Goal: Obtain resource: Download file/media

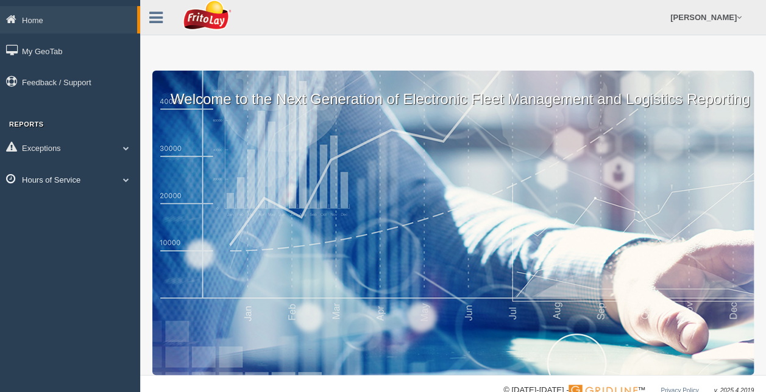
click at [83, 182] on link "Hours of Service" at bounding box center [70, 179] width 140 height 27
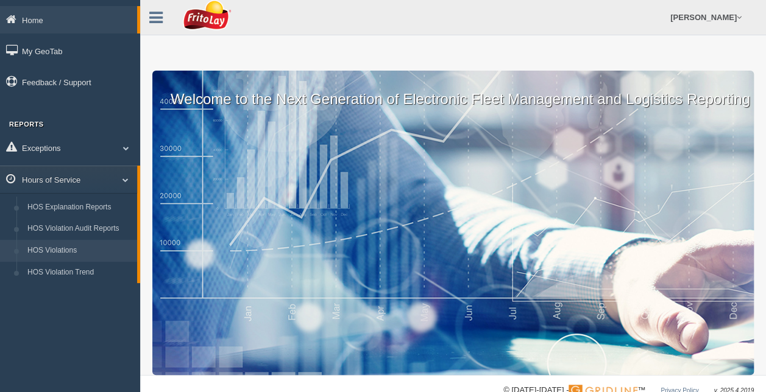
click at [59, 257] on link "HOS Violations" at bounding box center [79, 251] width 115 height 22
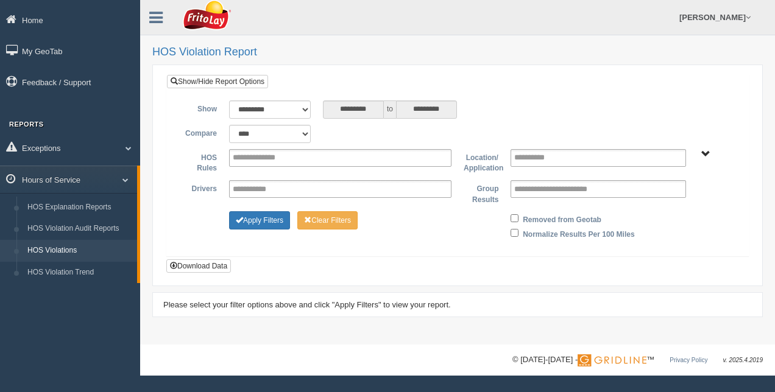
click at [704, 152] on span "RETAIL SALES" at bounding box center [705, 154] width 9 height 9
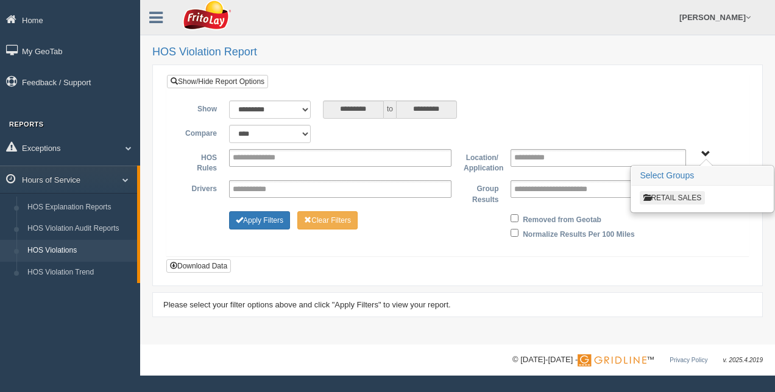
click at [689, 191] on button "RETAIL SALES" at bounding box center [672, 197] width 65 height 13
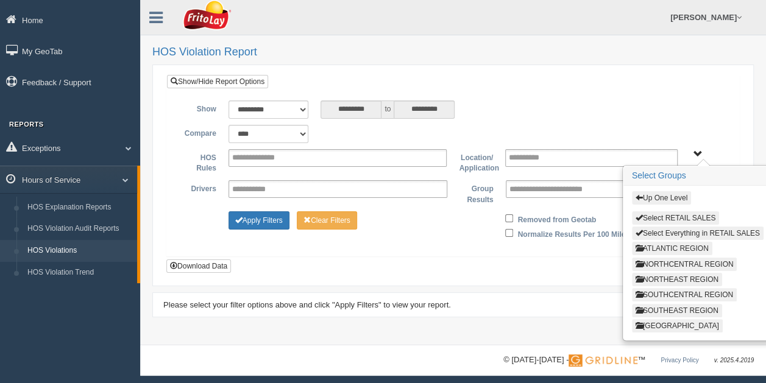
click at [658, 249] on button "ATLANTIC REGION" at bounding box center [672, 248] width 80 height 13
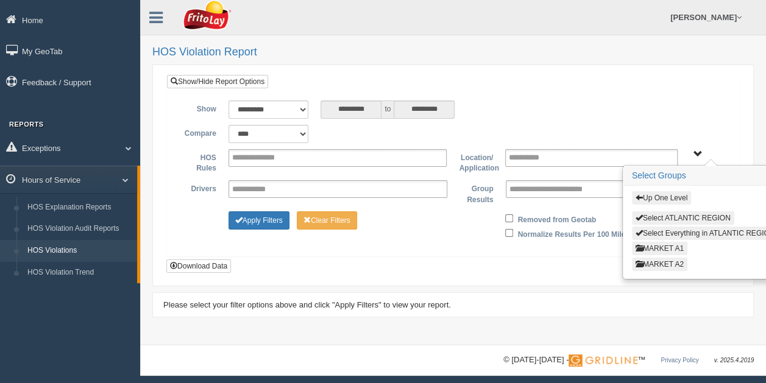
click at [658, 245] on button "MARKET A1" at bounding box center [659, 248] width 55 height 13
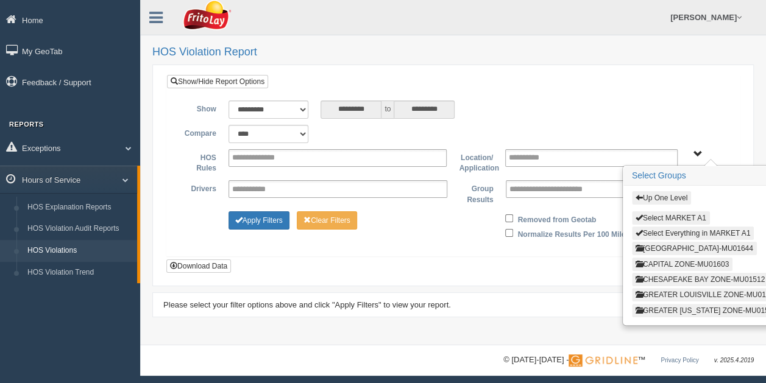
click at [674, 260] on button "CAPITAL ZONE-MU01603" at bounding box center [682, 264] width 101 height 13
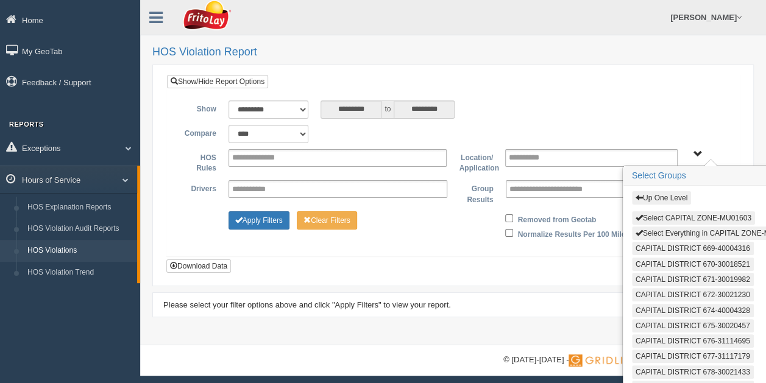
click at [687, 233] on button "Select Everything in CAPITAL ZONE-MU01603" at bounding box center [716, 233] width 168 height 13
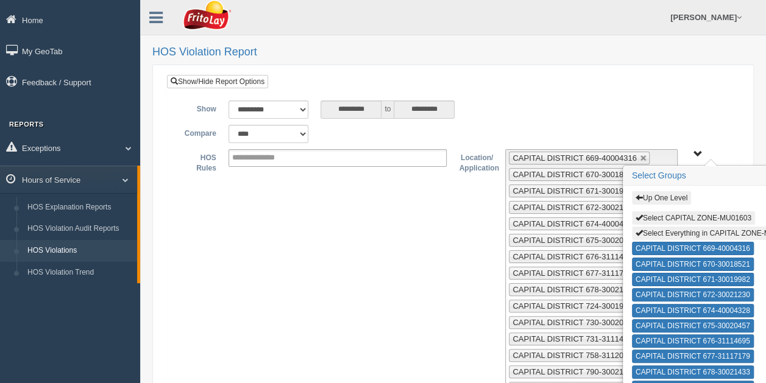
click at [699, 155] on span "Up One Level Select CAPITAL ZONE-MU01603 Select Everything in CAPITAL ZONE-MU01…" at bounding box center [697, 154] width 9 height 9
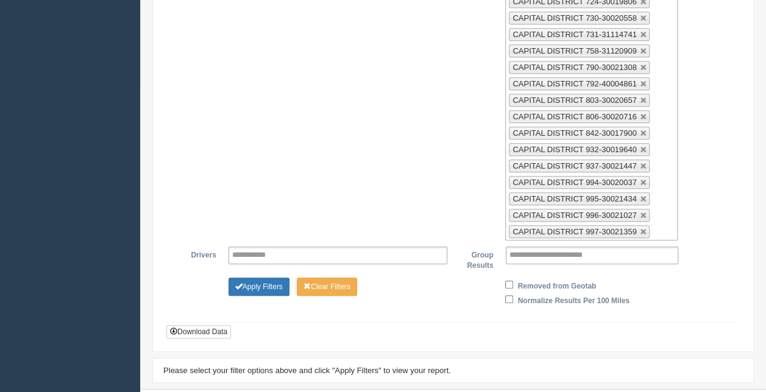
scroll to position [333, 0]
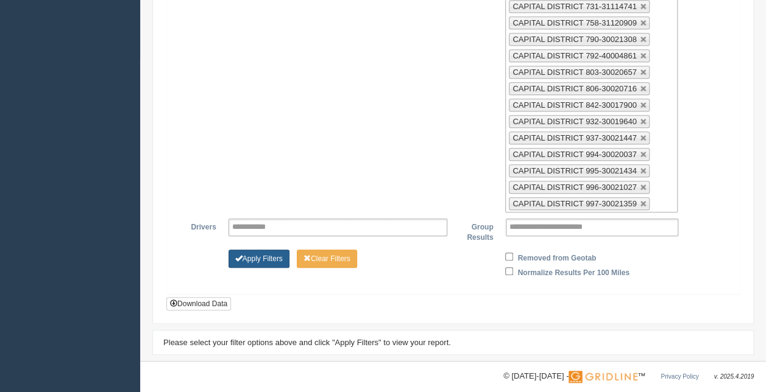
click at [275, 250] on button "Apply Filters" at bounding box center [258, 259] width 61 height 18
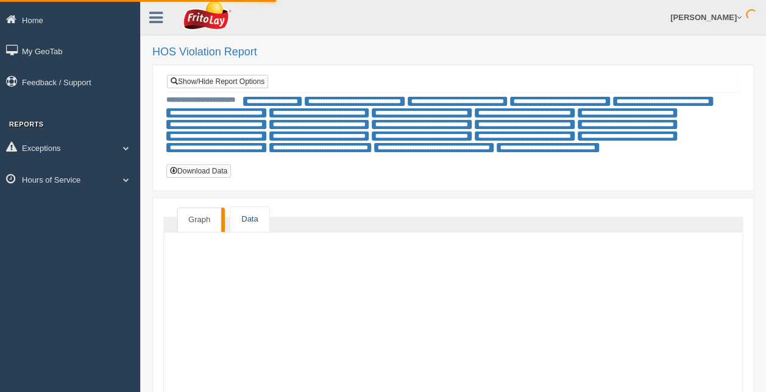
click at [243, 212] on link "Data" at bounding box center [249, 219] width 38 height 25
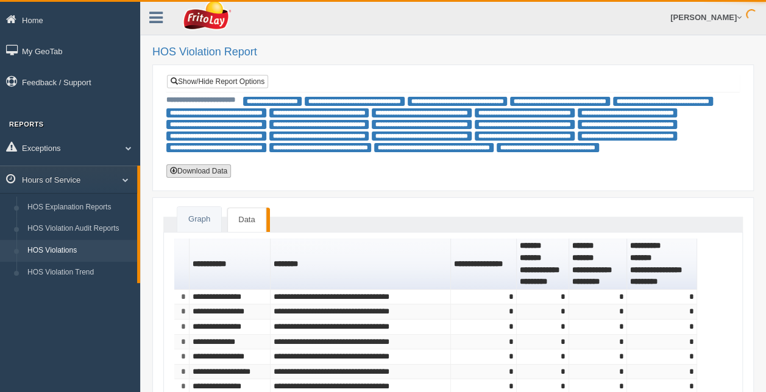
click at [195, 171] on button "Download Data" at bounding box center [198, 171] width 65 height 13
click at [245, 82] on link "Show/Hide Report Options" at bounding box center [217, 81] width 101 height 13
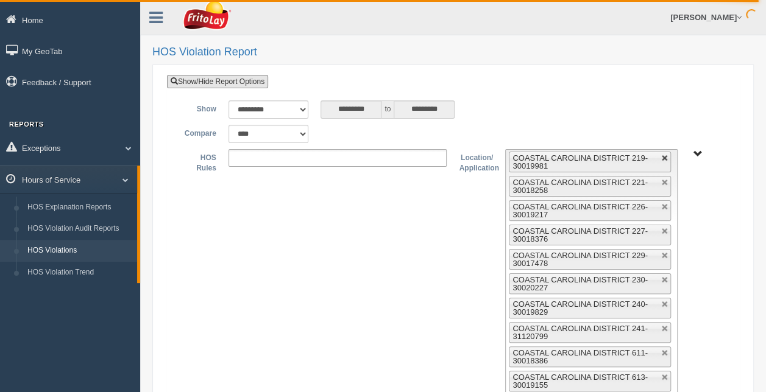
click at [664, 157] on link at bounding box center [664, 158] width 7 height 7
click at [664, 179] on link at bounding box center [664, 182] width 7 height 7
click at [664, 157] on link at bounding box center [664, 158] width 7 height 7
click at [664, 179] on link at bounding box center [664, 182] width 7 height 7
click at [664, 204] on link at bounding box center [664, 207] width 7 height 7
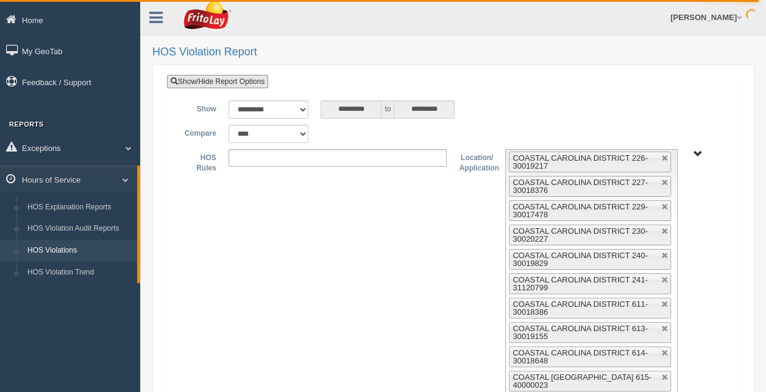
click at [664, 228] on link at bounding box center [664, 231] width 7 height 7
click at [664, 157] on link at bounding box center [664, 158] width 7 height 7
click at [664, 179] on link at bounding box center [664, 182] width 7 height 7
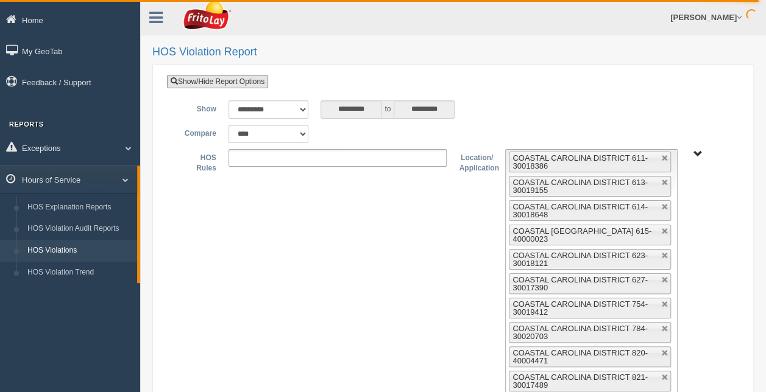
click at [664, 204] on link at bounding box center [664, 207] width 7 height 7
click at [664, 228] on link at bounding box center [664, 231] width 7 height 7
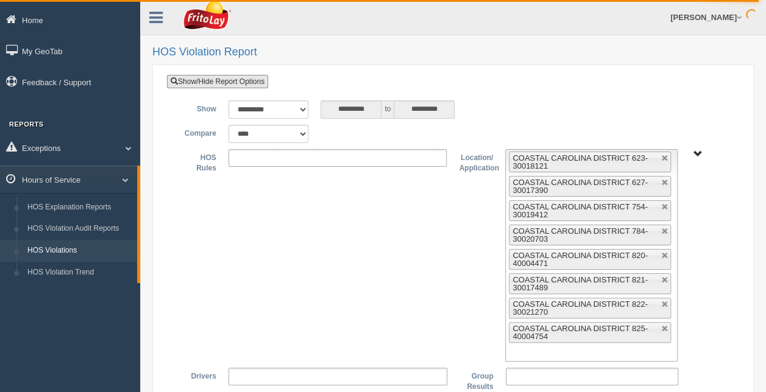
click at [664, 157] on link at bounding box center [664, 158] width 7 height 7
click at [664, 179] on link at bounding box center [664, 182] width 7 height 7
click at [664, 204] on link at bounding box center [664, 207] width 7 height 7
click at [664, 228] on link at bounding box center [664, 231] width 7 height 7
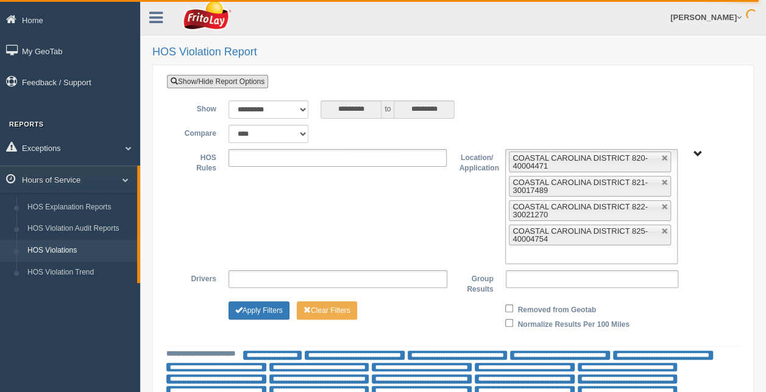
click at [664, 157] on link at bounding box center [664, 158] width 7 height 7
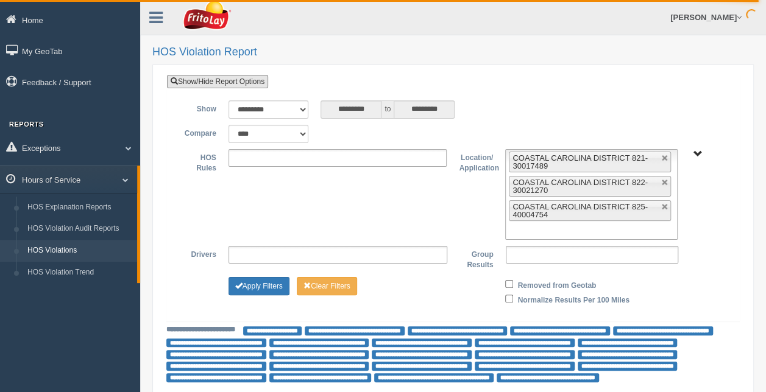
click at [664, 157] on link at bounding box center [664, 158] width 7 height 7
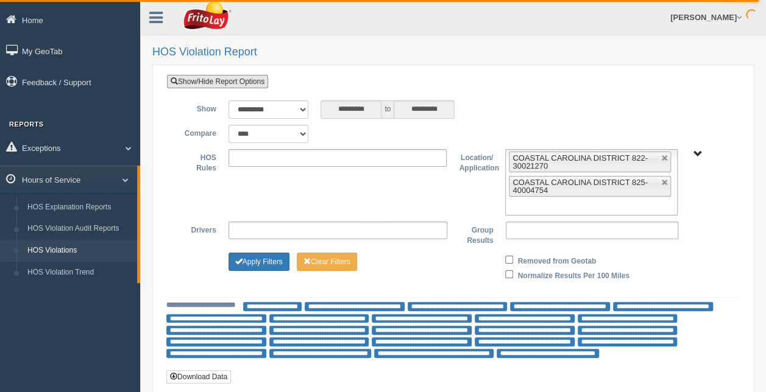
click at [664, 157] on link at bounding box center [664, 158] width 7 height 7
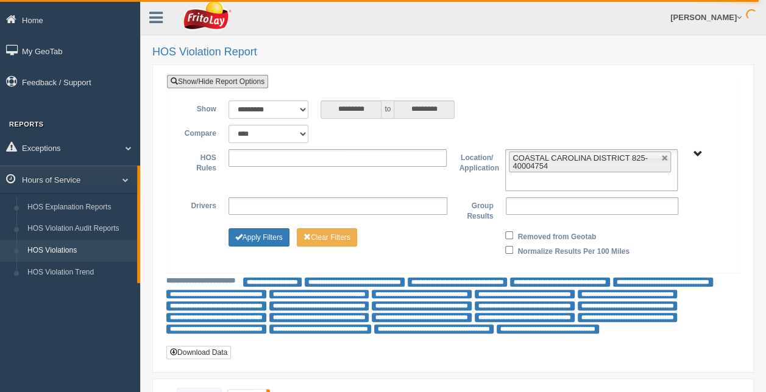
click at [664, 157] on link at bounding box center [664, 158] width 7 height 7
type input "**********"
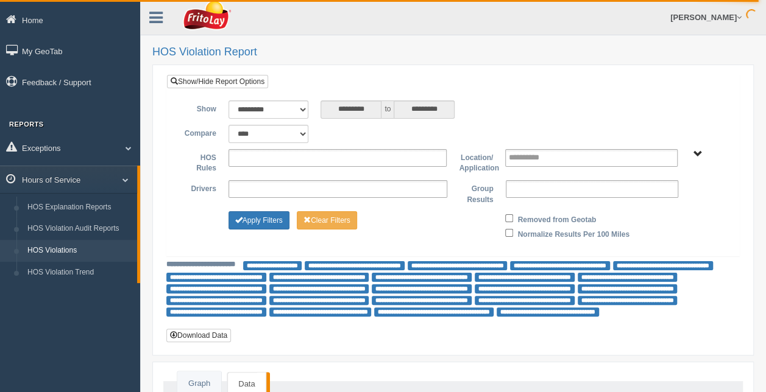
click at [699, 154] on span "RETAIL SALES" at bounding box center [697, 154] width 9 height 9
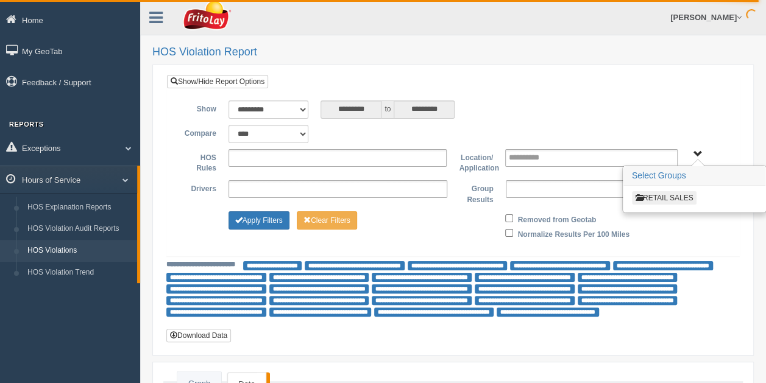
click at [680, 202] on button "RETAIL SALES" at bounding box center [664, 197] width 65 height 13
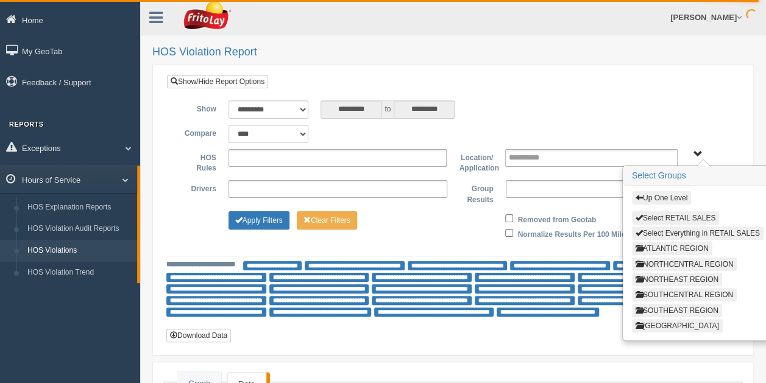
click at [688, 246] on button "ATLANTIC REGION" at bounding box center [672, 248] width 80 height 13
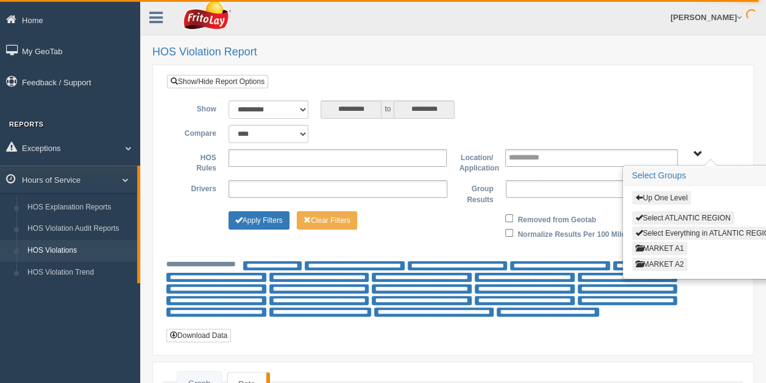
click at [669, 263] on button "MARKET A2" at bounding box center [659, 264] width 55 height 13
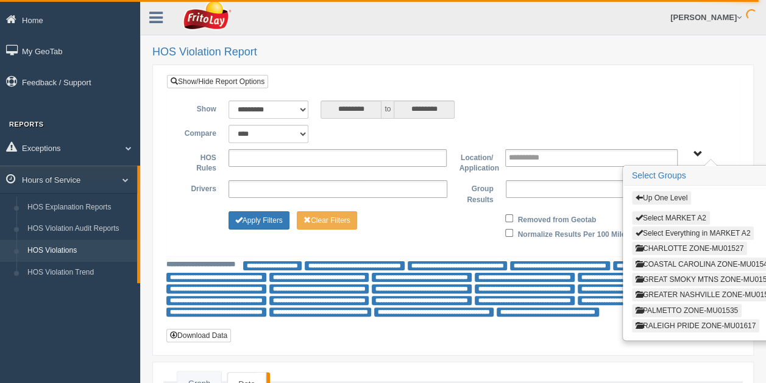
click at [675, 308] on button "PALMETTO ZONE-MU01535" at bounding box center [687, 310] width 110 height 13
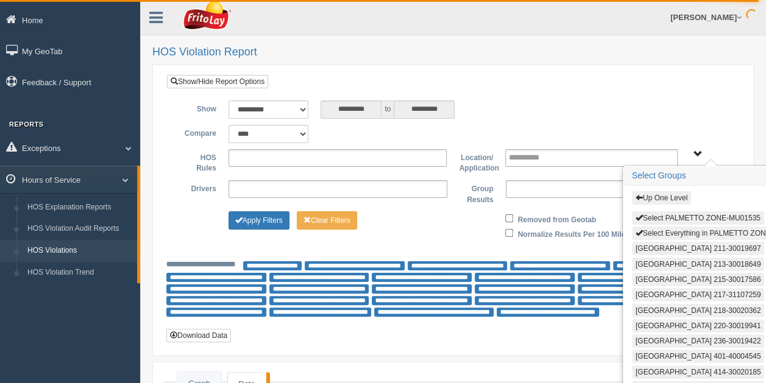
click at [693, 230] on button "Select Everything in PALMETTO ZONE-MU01535" at bounding box center [720, 233] width 177 height 13
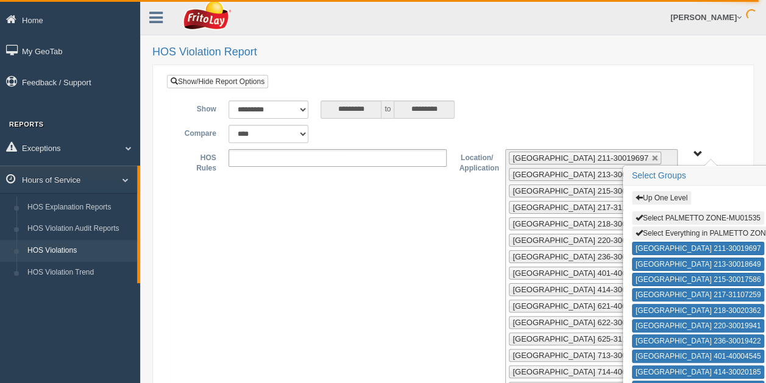
click at [696, 152] on span "Up One Level Select PALMETTO ZONE-MU01535 Select Everything in PALMETTO ZONE-MU…" at bounding box center [697, 154] width 9 height 9
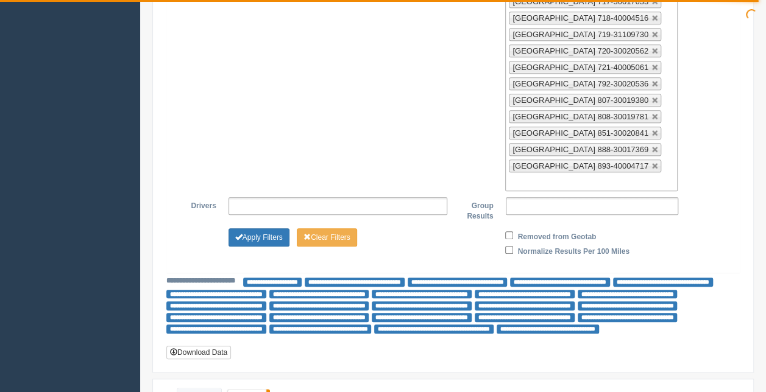
scroll to position [394, 0]
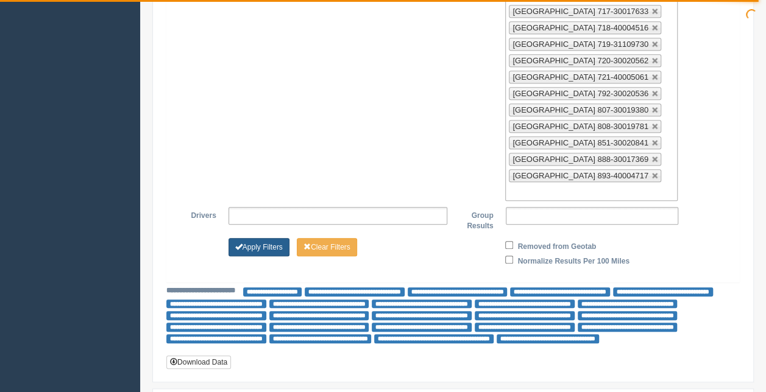
click at [256, 238] on button "Apply Filters" at bounding box center [258, 247] width 61 height 18
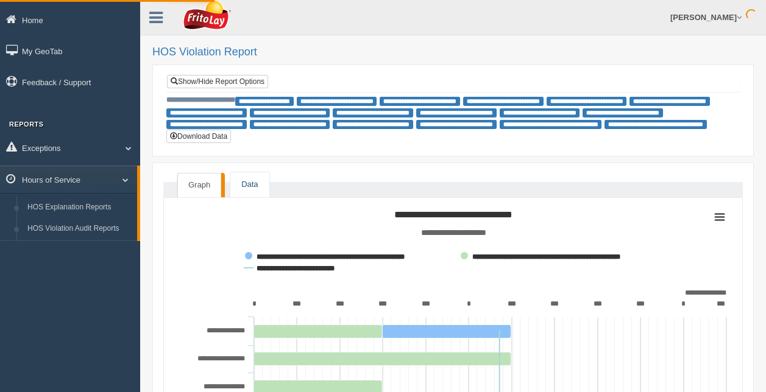
drag, startPoint x: 0, startPoint y: 0, endPoint x: 774, endPoint y: 131, distance: 785.5
click at [249, 195] on link "Data" at bounding box center [249, 184] width 38 height 25
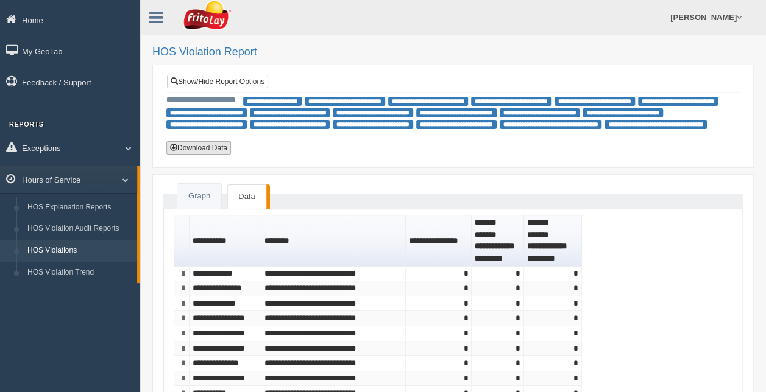
click at [207, 147] on button "Download Data" at bounding box center [198, 147] width 65 height 13
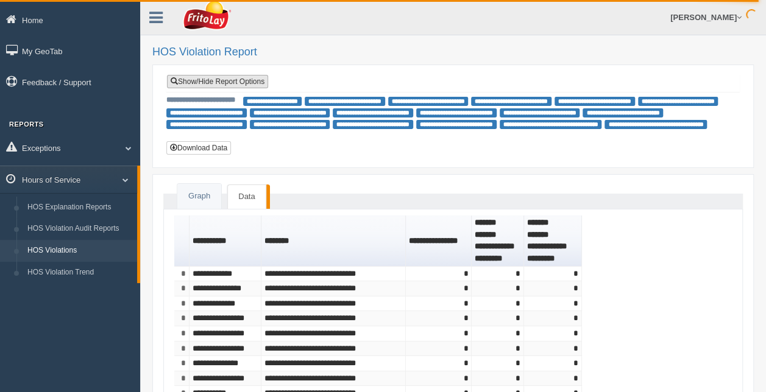
click at [235, 76] on link "Show/Hide Report Options" at bounding box center [217, 81] width 101 height 13
